Goal: Task Accomplishment & Management: Use online tool/utility

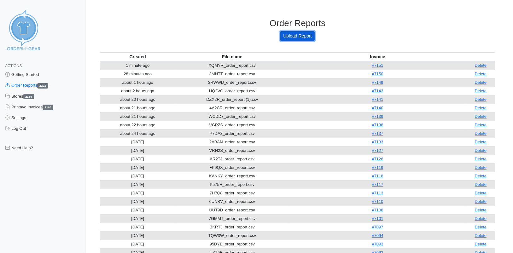
click at [289, 35] on link "Upload Report" at bounding box center [297, 36] width 34 height 10
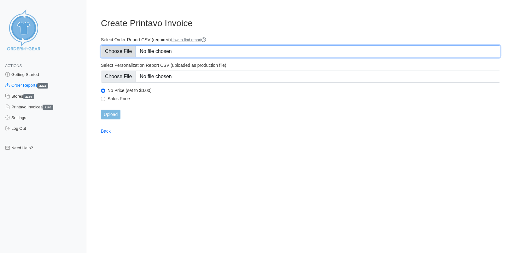
click at [108, 50] on input "Select Order Report CSV (required) How to find report" at bounding box center [300, 51] width 399 height 12
type input "C:\fakepath\5B69W_order_report.csv"
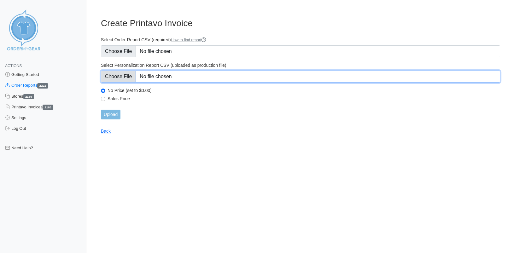
click at [126, 73] on input "Select Personalization Report CSV (uploaded as production file)" at bounding box center [300, 77] width 399 height 12
type input "C:\fakepath\5B69W_personalization_report.csv"
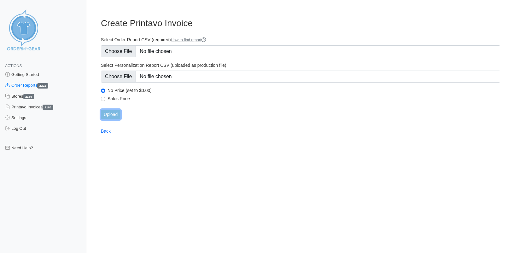
click at [113, 113] on input "Upload" at bounding box center [111, 115] width 20 height 10
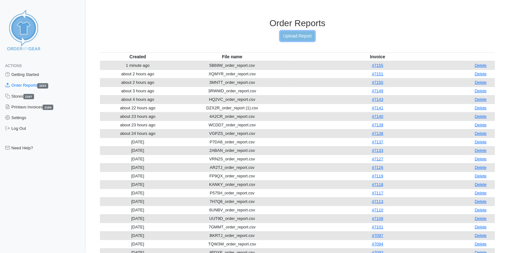
click at [288, 39] on link "Upload Report" at bounding box center [297, 36] width 34 height 10
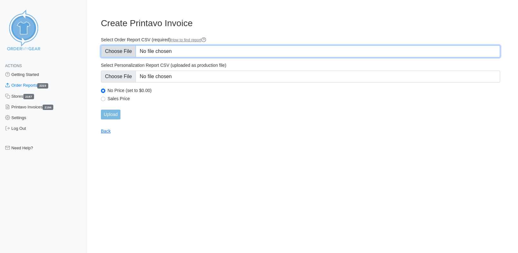
click at [121, 54] on input "Select Order Report CSV (required) How to find report" at bounding box center [300, 51] width 399 height 12
type input "C:\fakepath\7R67G_order_report.csv"
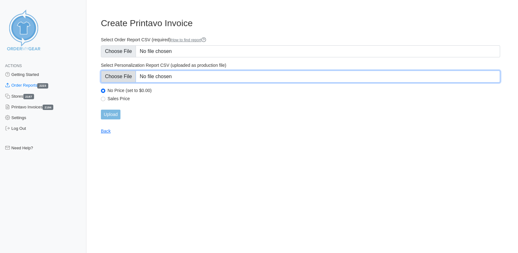
click at [125, 78] on input "Select Personalization Report CSV (uploaded as production file)" at bounding box center [300, 77] width 399 height 12
type input "C:\fakepath\7R67G_personalization_report.csv"
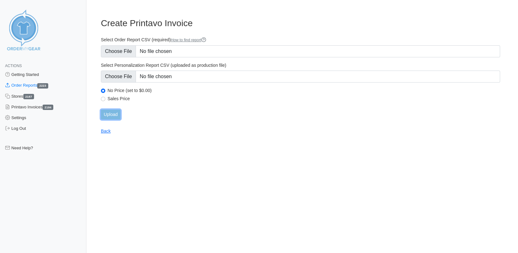
click at [112, 114] on input "Upload" at bounding box center [111, 115] width 20 height 10
